Goal: Find specific page/section: Find specific page/section

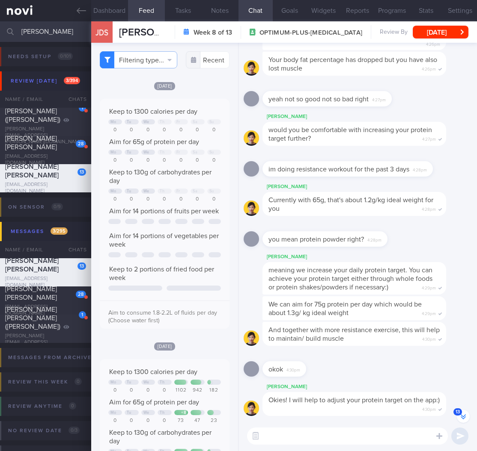
select select "9"
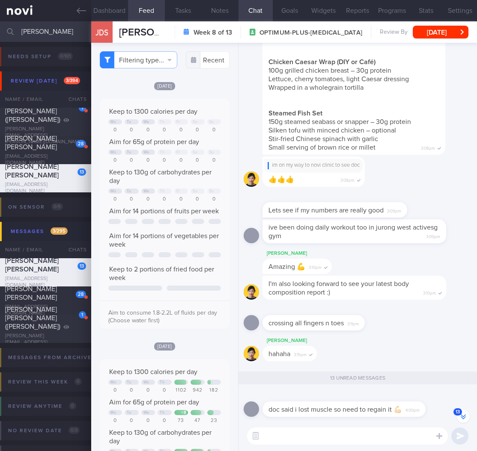
click at [30, 35] on input "[PERSON_NAME]" at bounding box center [238, 31] width 477 height 21
click at [259, 437] on button "button" at bounding box center [255, 436] width 15 height 15
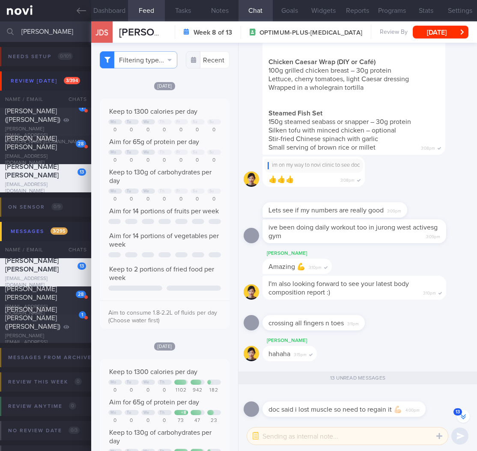
click at [294, 433] on textarea at bounding box center [347, 436] width 201 height 17
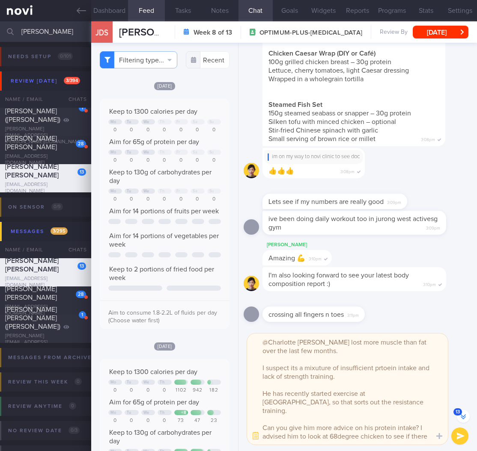
scroll to position [-499, 0]
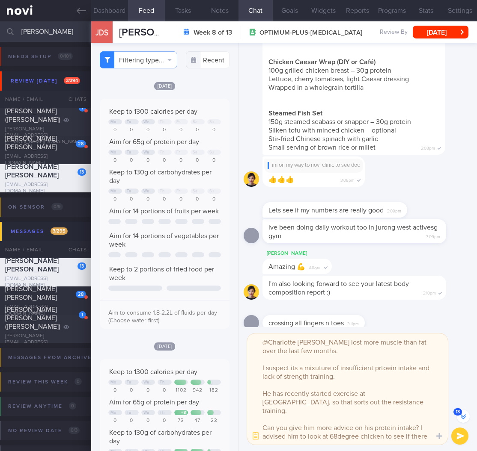
type textarea "@Charlotte [PERSON_NAME] lost more muscle than fat over the last few months. I …"
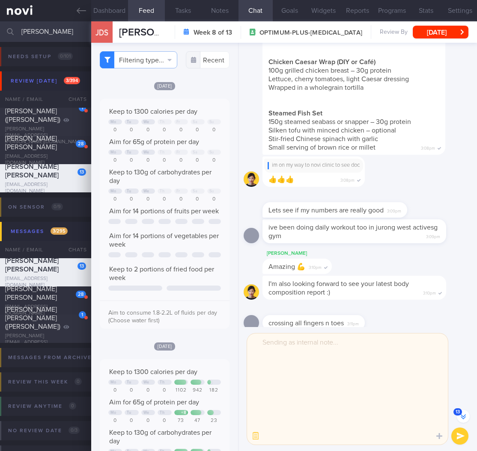
scroll to position [0, 0]
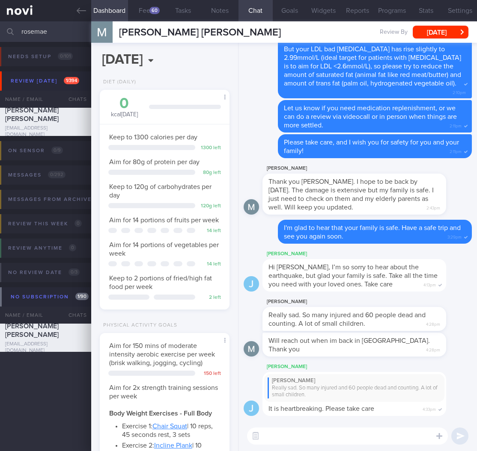
select select "9"
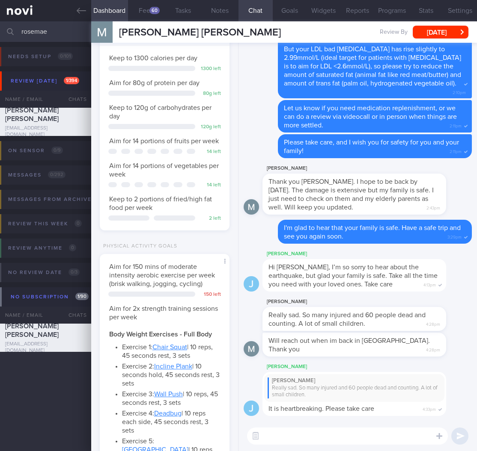
scroll to position [54, 108]
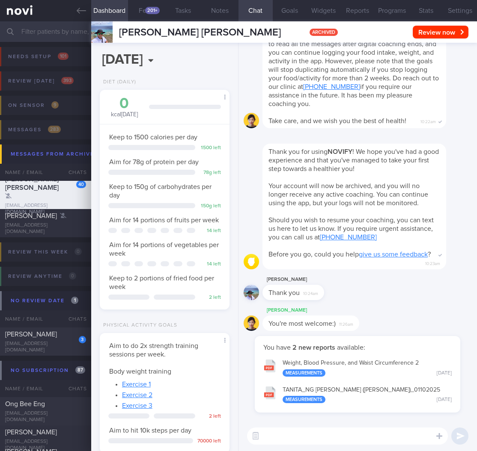
select select "9"
click at [65, 32] on input "text" at bounding box center [238, 31] width 477 height 21
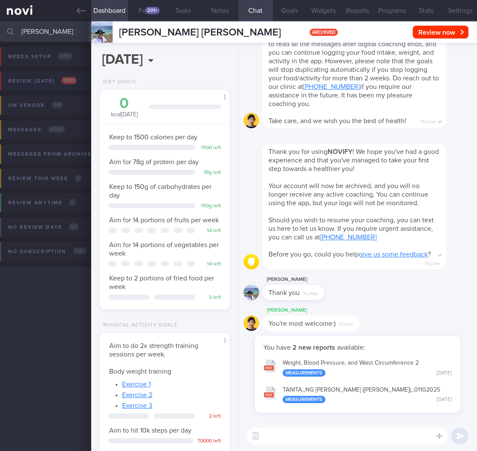
type input "kellie"
click at [39, 77] on div "Review today 1 / 393" at bounding box center [42, 81] width 73 height 12
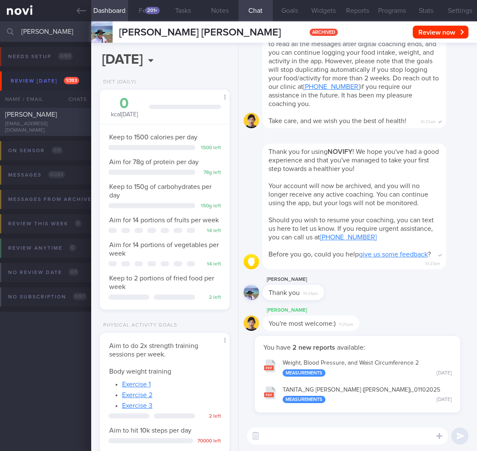
click at [50, 123] on div "Kellie Leow leowweilingkellie@gmail.com" at bounding box center [45, 122] width 91 height 24
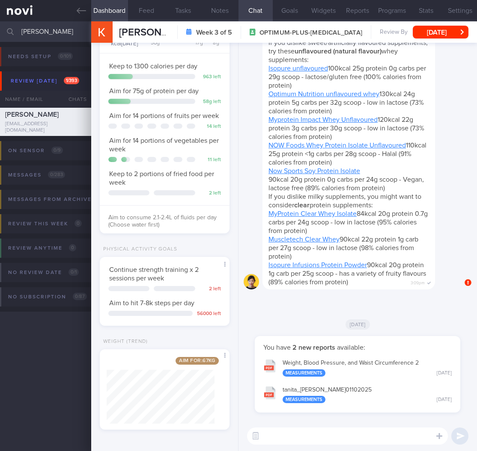
scroll to position [-137, 0]
